Goal: Transaction & Acquisition: Purchase product/service

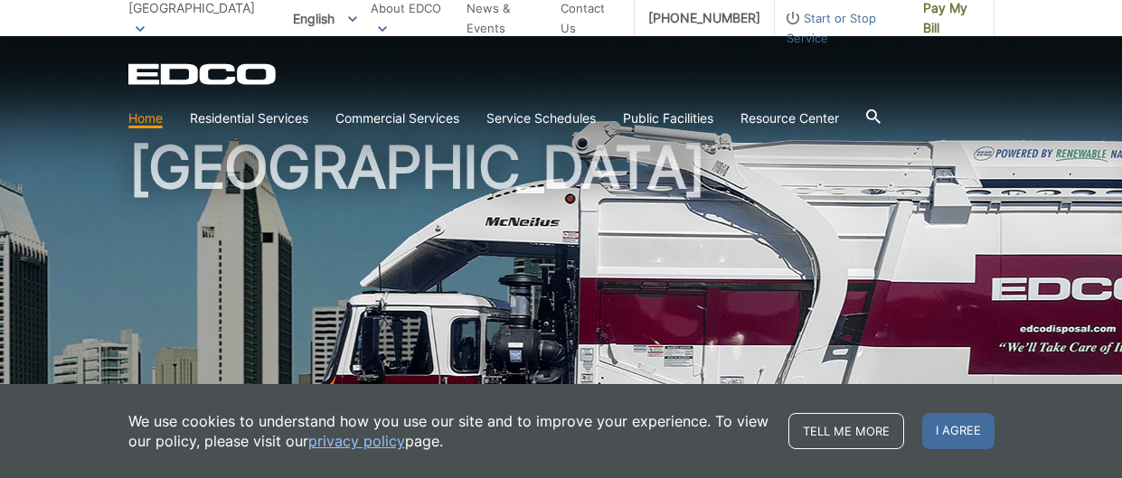
scroll to position [55, 0]
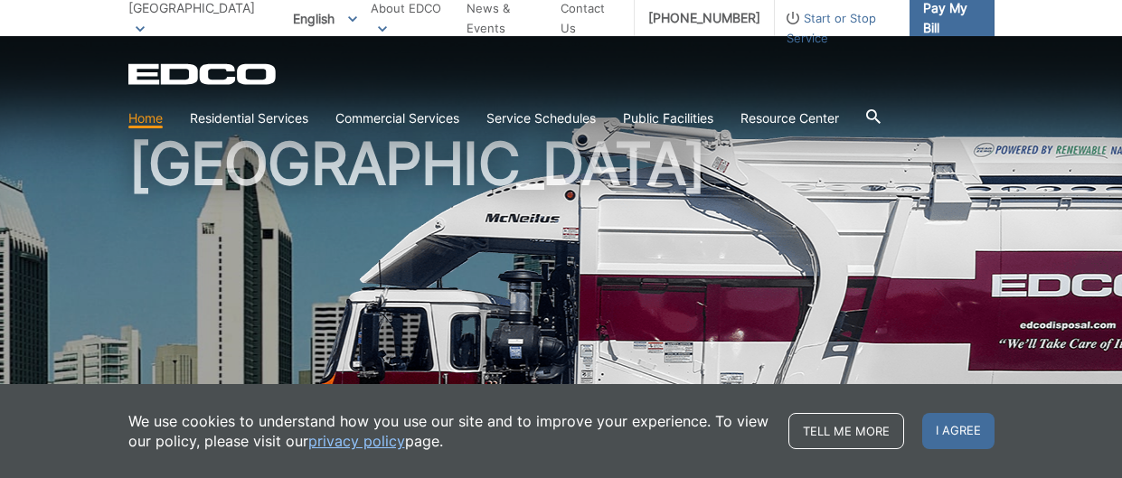
click at [942, 15] on span "Pay My Bill" at bounding box center [951, 18] width 57 height 40
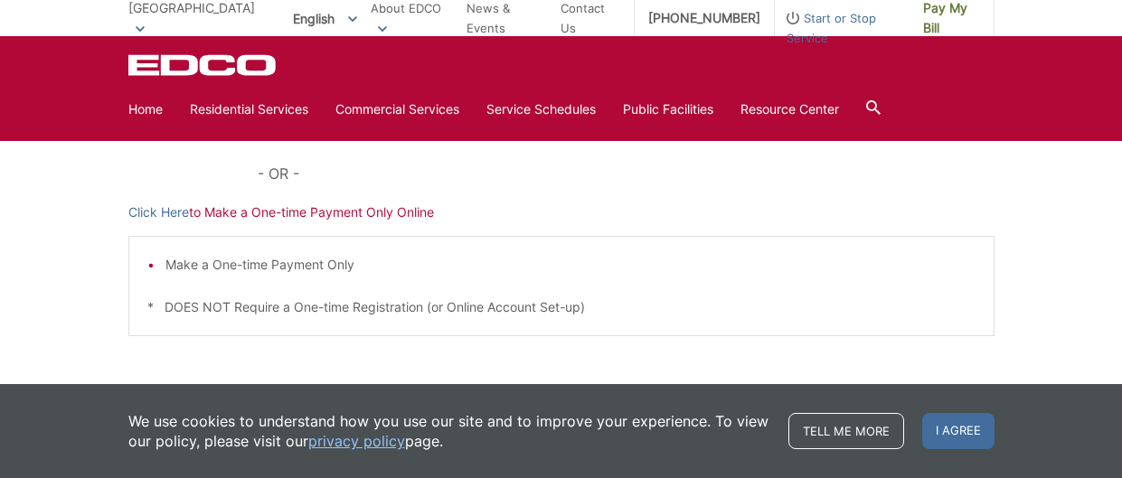
scroll to position [602, 0]
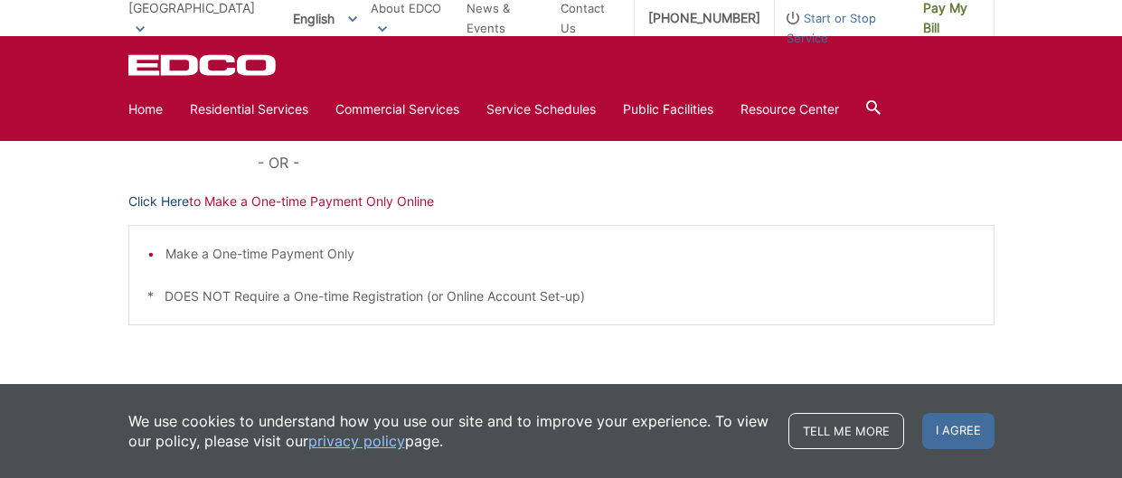
click at [158, 193] on link "Click Here" at bounding box center [158, 202] width 61 height 20
click at [179, 199] on link "Click Here" at bounding box center [158, 202] width 61 height 20
